Goal: Information Seeking & Learning: Check status

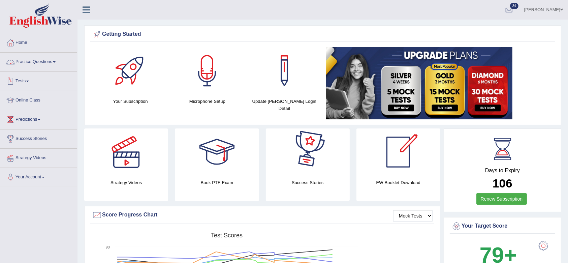
click at [16, 76] on link "Tests" at bounding box center [38, 80] width 77 height 17
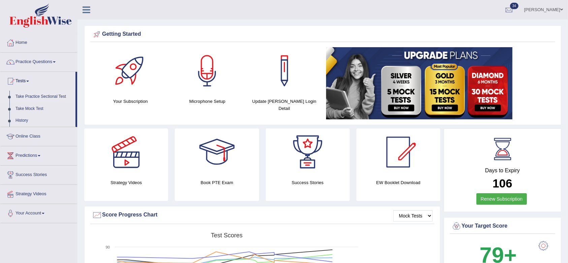
click at [40, 93] on link "Take Practice Sectional Test" at bounding box center [43, 97] width 63 height 12
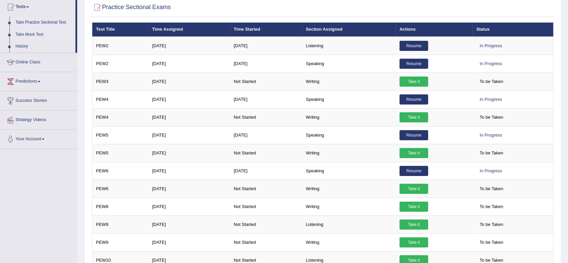
scroll to position [24, 0]
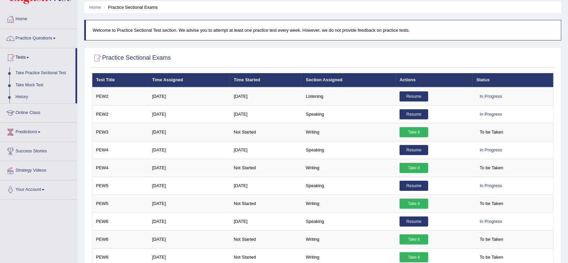
click at [38, 85] on link "Take Mock Test" at bounding box center [43, 85] width 63 height 12
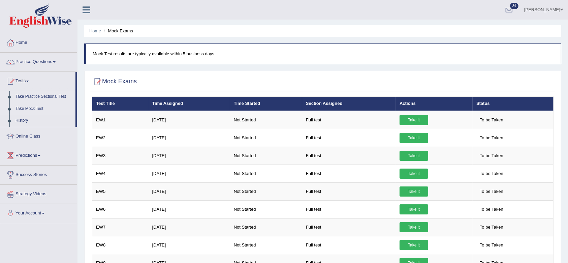
click at [38, 95] on link "Take Practice Sectional Test" at bounding box center [43, 97] width 63 height 12
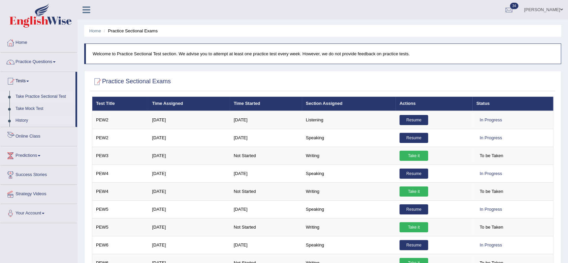
click at [22, 120] on link "History" at bounding box center [43, 121] width 63 height 12
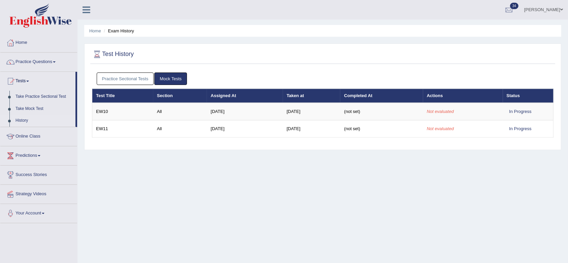
click at [125, 80] on link "Practice Sectional Tests" at bounding box center [125, 78] width 57 height 12
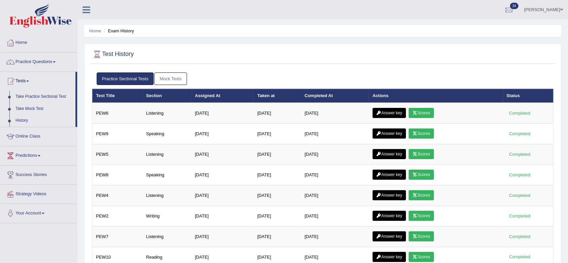
click at [534, 12] on link "[PERSON_NAME]" at bounding box center [543, 9] width 49 height 18
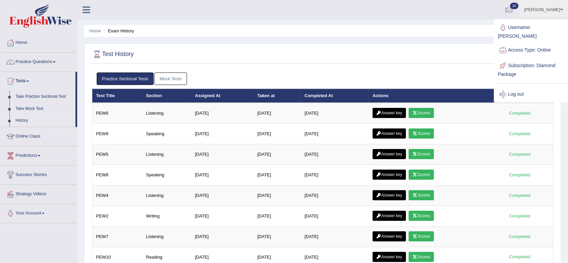
click at [293, 51] on div at bounding box center [323, 55] width 462 height 14
